Goal: Task Accomplishment & Management: Manage account settings

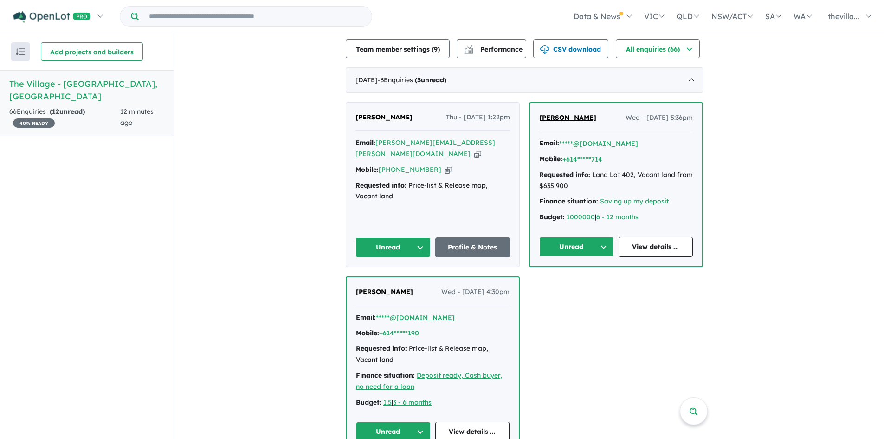
scroll to position [325, 0]
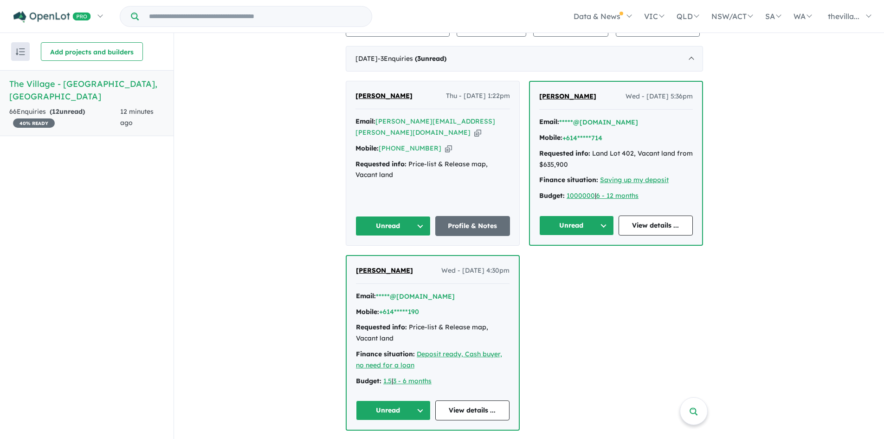
click at [382, 93] on span "[PERSON_NAME]" at bounding box center [384, 95] width 57 height 8
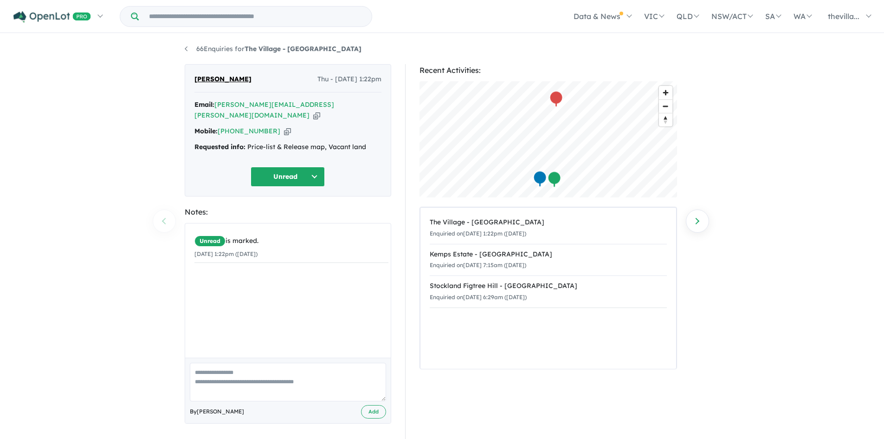
click at [317, 167] on button "Unread" at bounding box center [288, 177] width 74 height 20
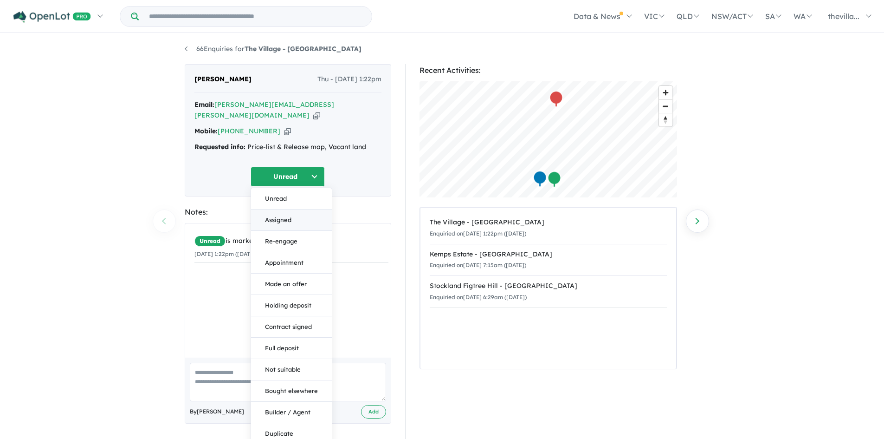
click at [290, 213] on button "Assigned" at bounding box center [291, 219] width 81 height 21
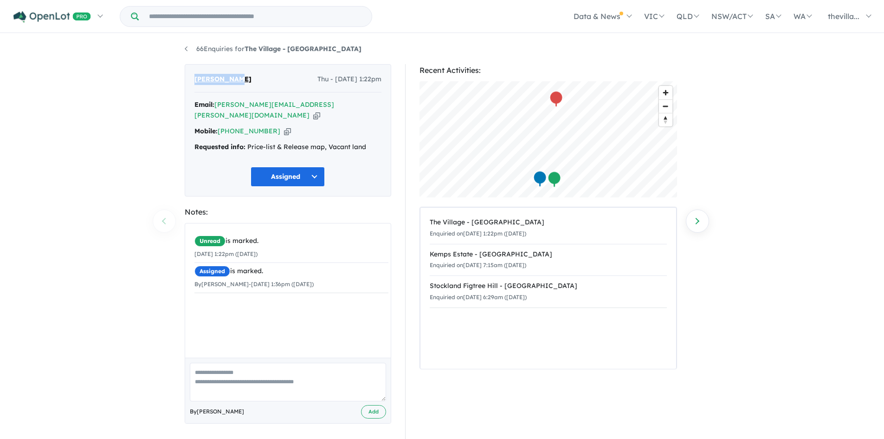
drag, startPoint x: 245, startPoint y: 84, endPoint x: 192, endPoint y: 84, distance: 52.9
click at [192, 84] on div "Sheron Chan Thu - 14/08/2025, 1:22pm Email: sheron.chandra@outlook.com Copied! …" at bounding box center [288, 130] width 207 height 132
copy span "[PERSON_NAME]"
click at [284, 126] on icon "button" at bounding box center [287, 131] width 7 height 10
copy span "[PERSON_NAME]"
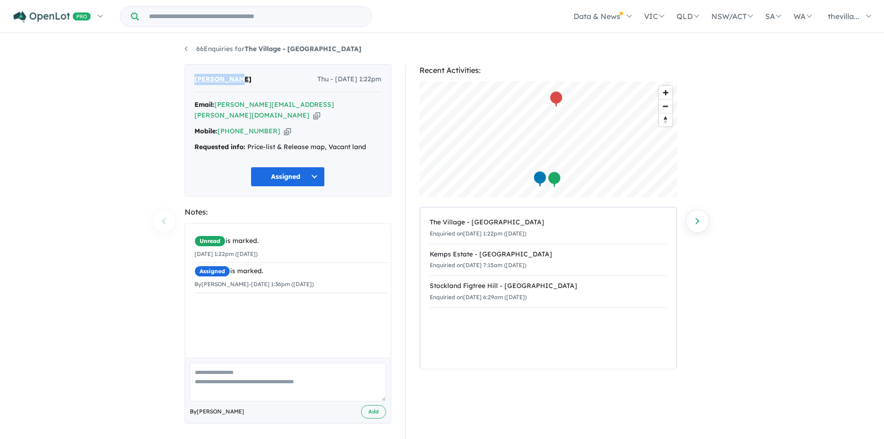
click at [318, 110] on icon "button" at bounding box center [316, 115] width 7 height 10
copy span "[PERSON_NAME]"
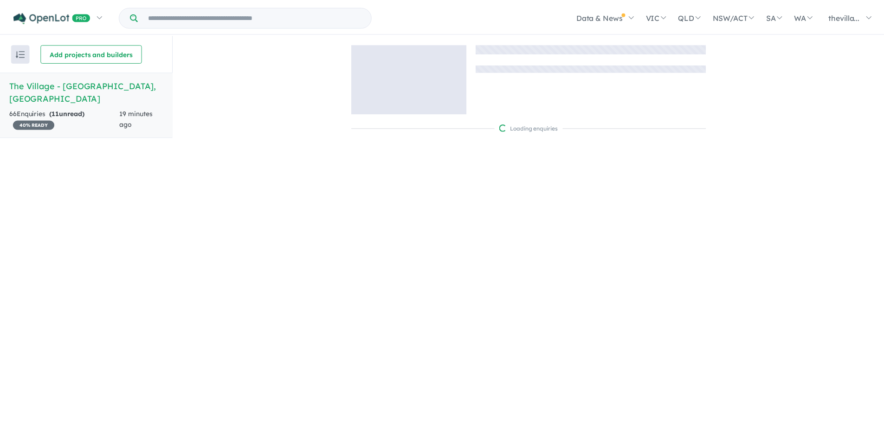
scroll to position [1, 0]
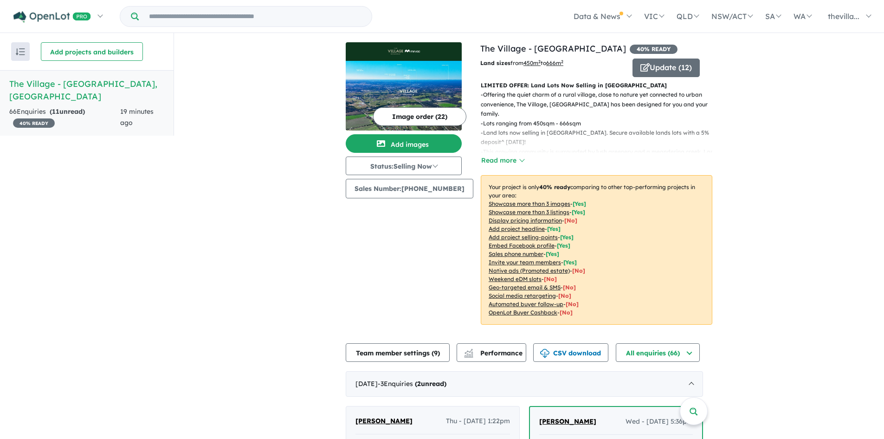
click at [61, 109] on div "66 Enquir ies ( 11 unread) 40 % READY" at bounding box center [64, 117] width 111 height 22
click at [36, 79] on h5 "The Village - Menangle , NSW" at bounding box center [86, 90] width 155 height 25
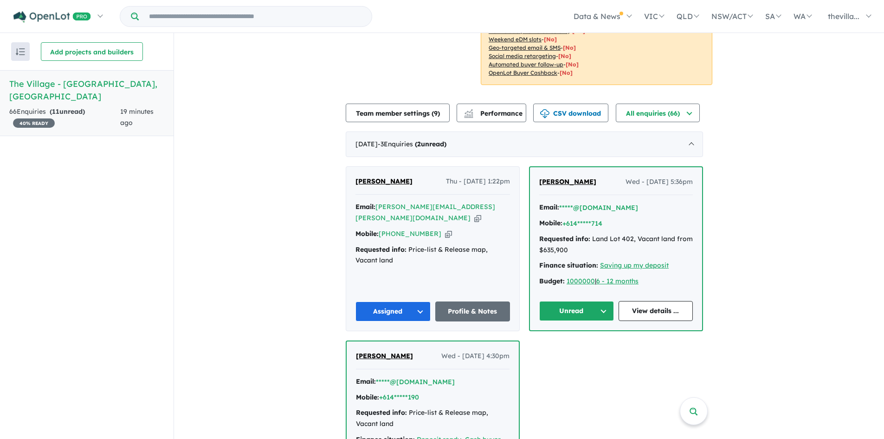
scroll to position [325, 0]
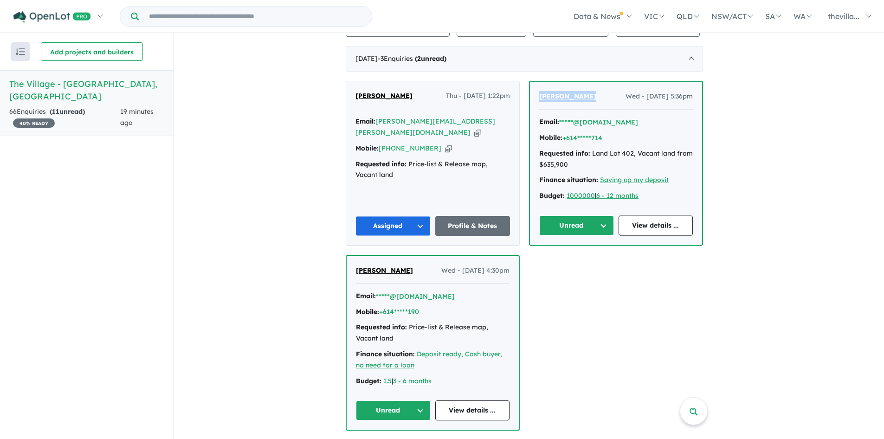
drag, startPoint x: 595, startPoint y: 97, endPoint x: 543, endPoint y: 103, distance: 53.3
click at [543, 103] on div "Puneet Jodhka Wed - 06/08/2025, 5:36pm" at bounding box center [616, 100] width 154 height 19
copy span "[PERSON_NAME]"
